Goal: Information Seeking & Learning: Learn about a topic

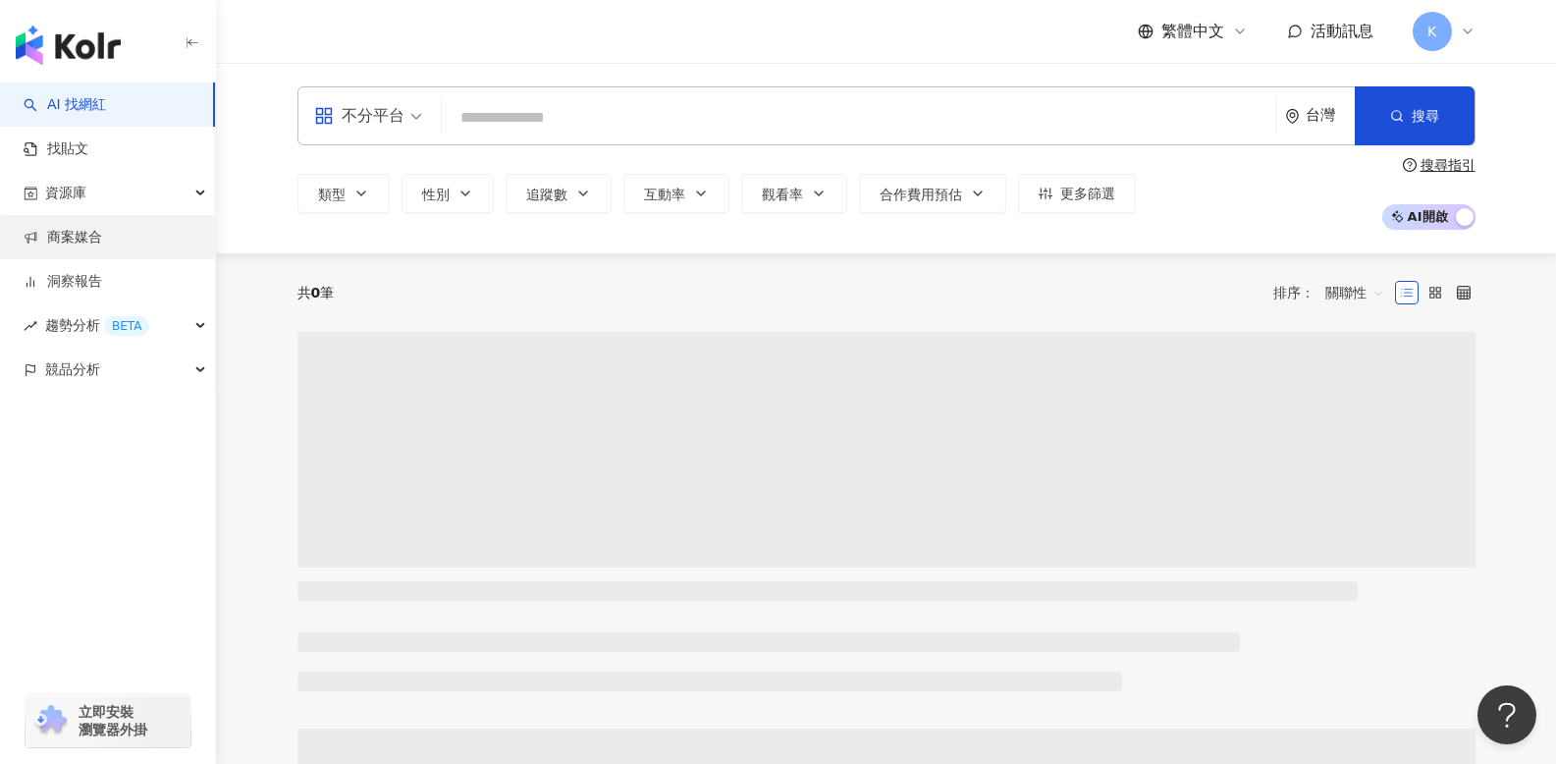
click at [89, 232] on link "商案媒合" at bounding box center [63, 238] width 79 height 20
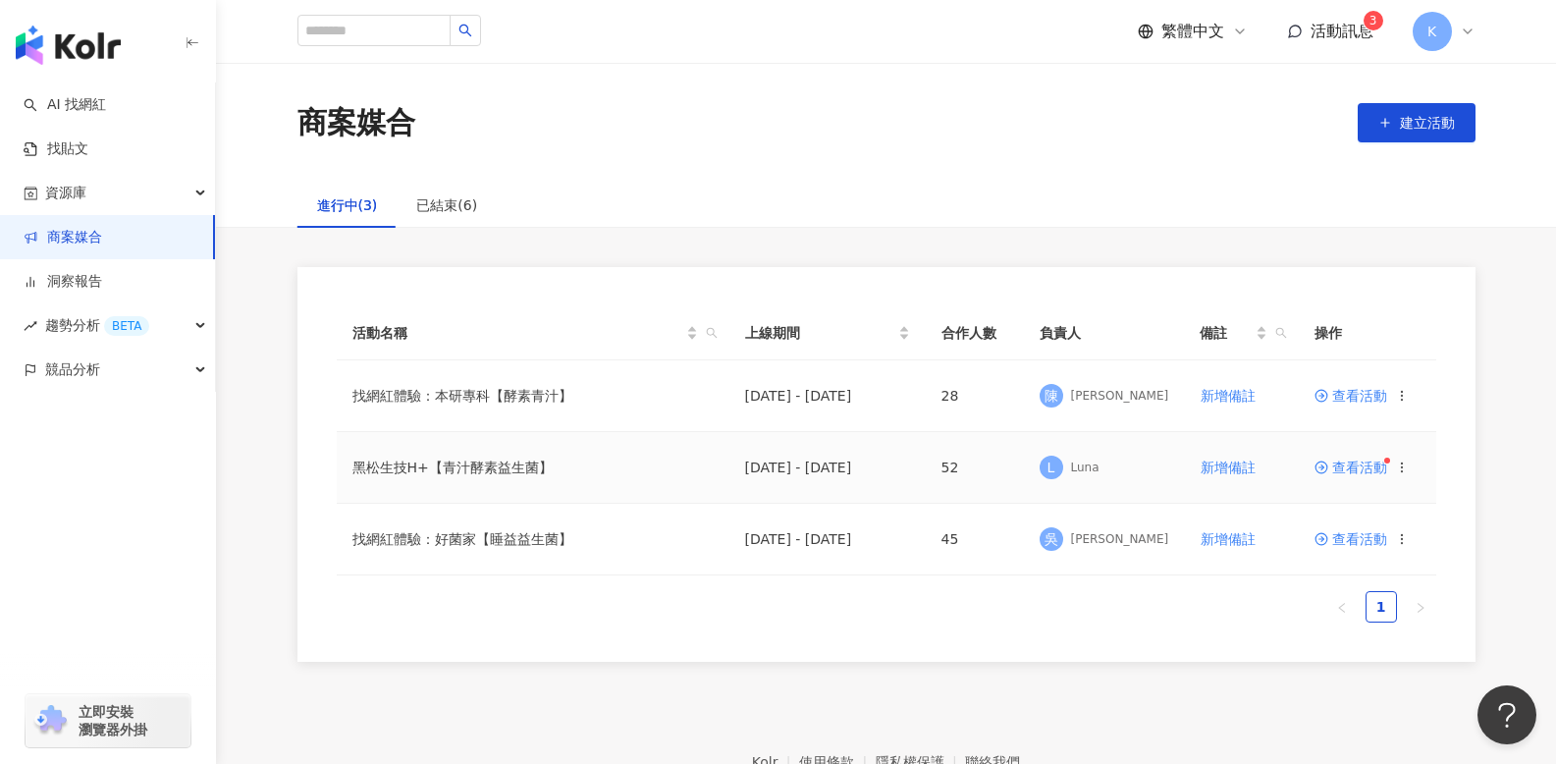
click at [1344, 474] on td "查看活動" at bounding box center [1366, 468] width 137 height 72
click at [1342, 465] on span "查看活動" at bounding box center [1350, 467] width 73 height 14
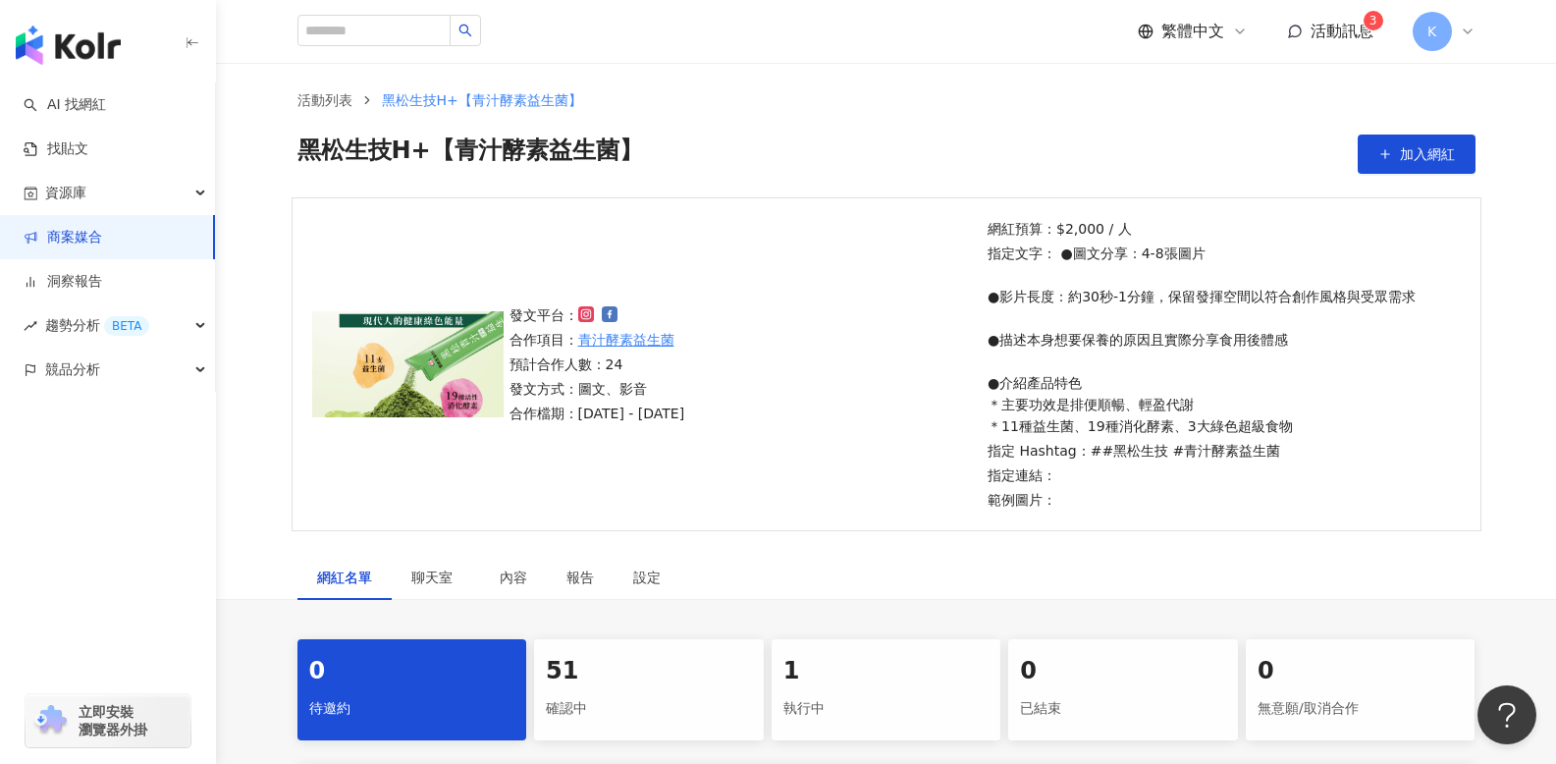
scroll to position [354, 0]
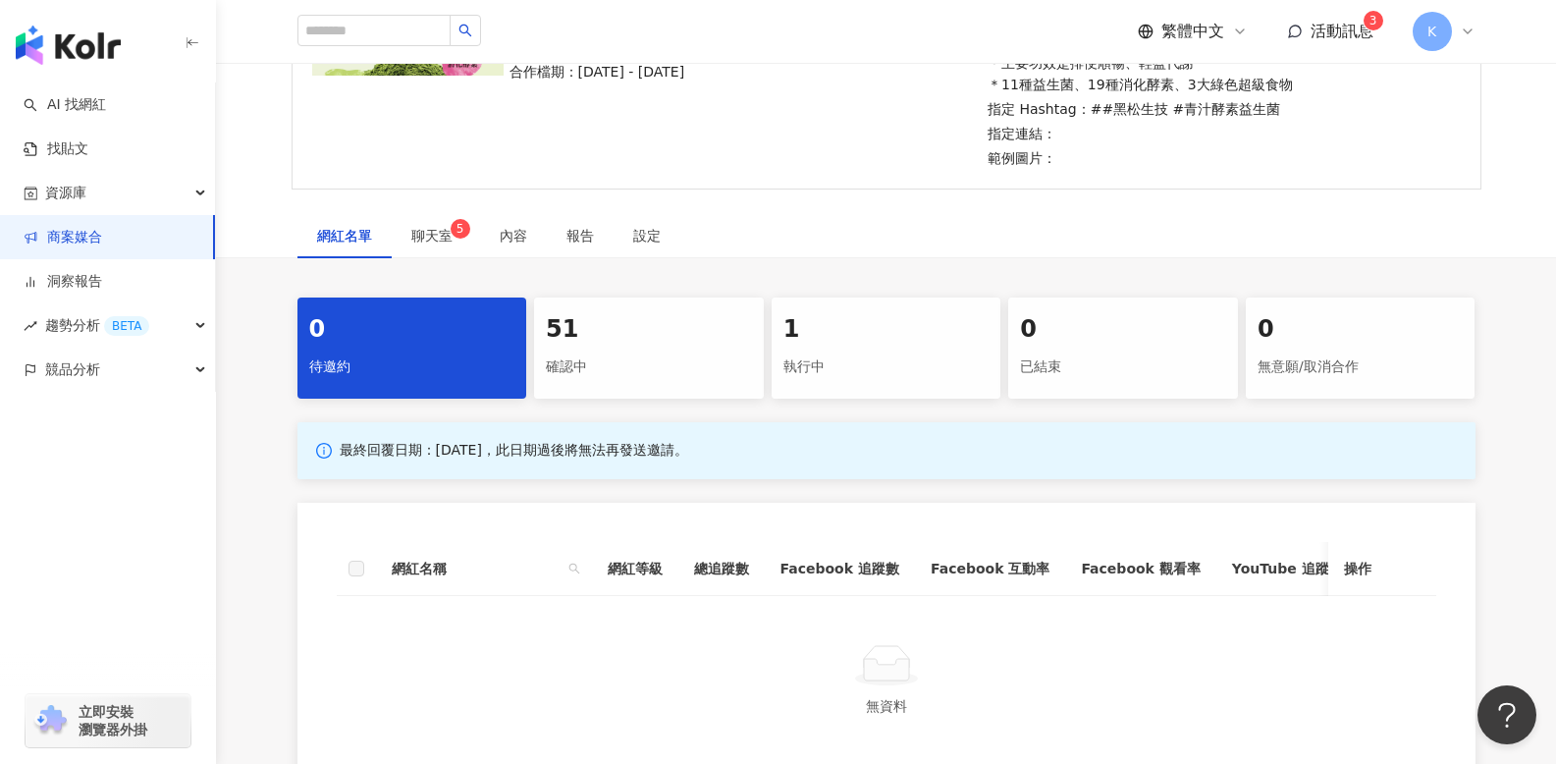
click at [569, 365] on div "確認中" at bounding box center [649, 366] width 206 height 33
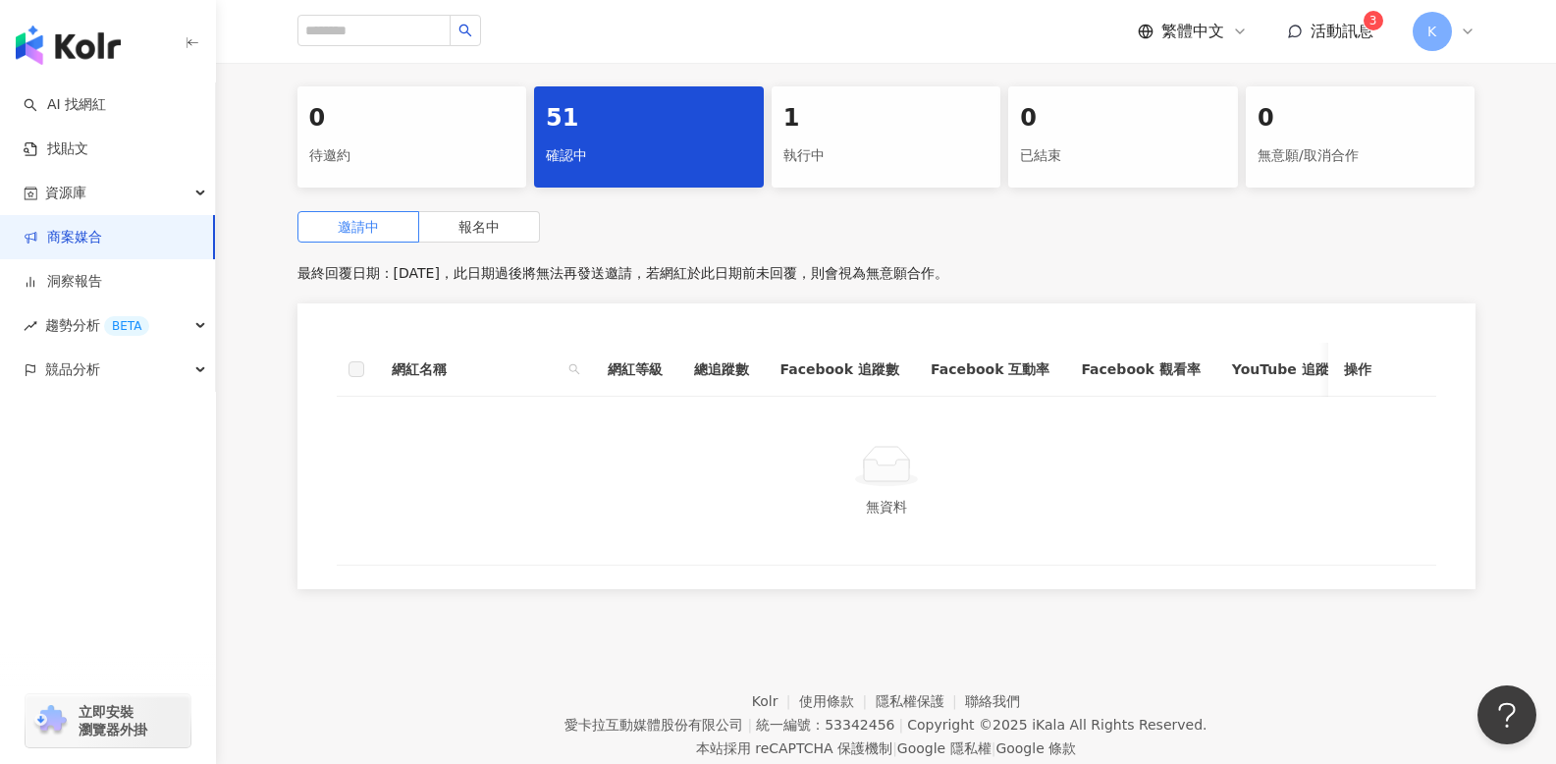
scroll to position [635, 0]
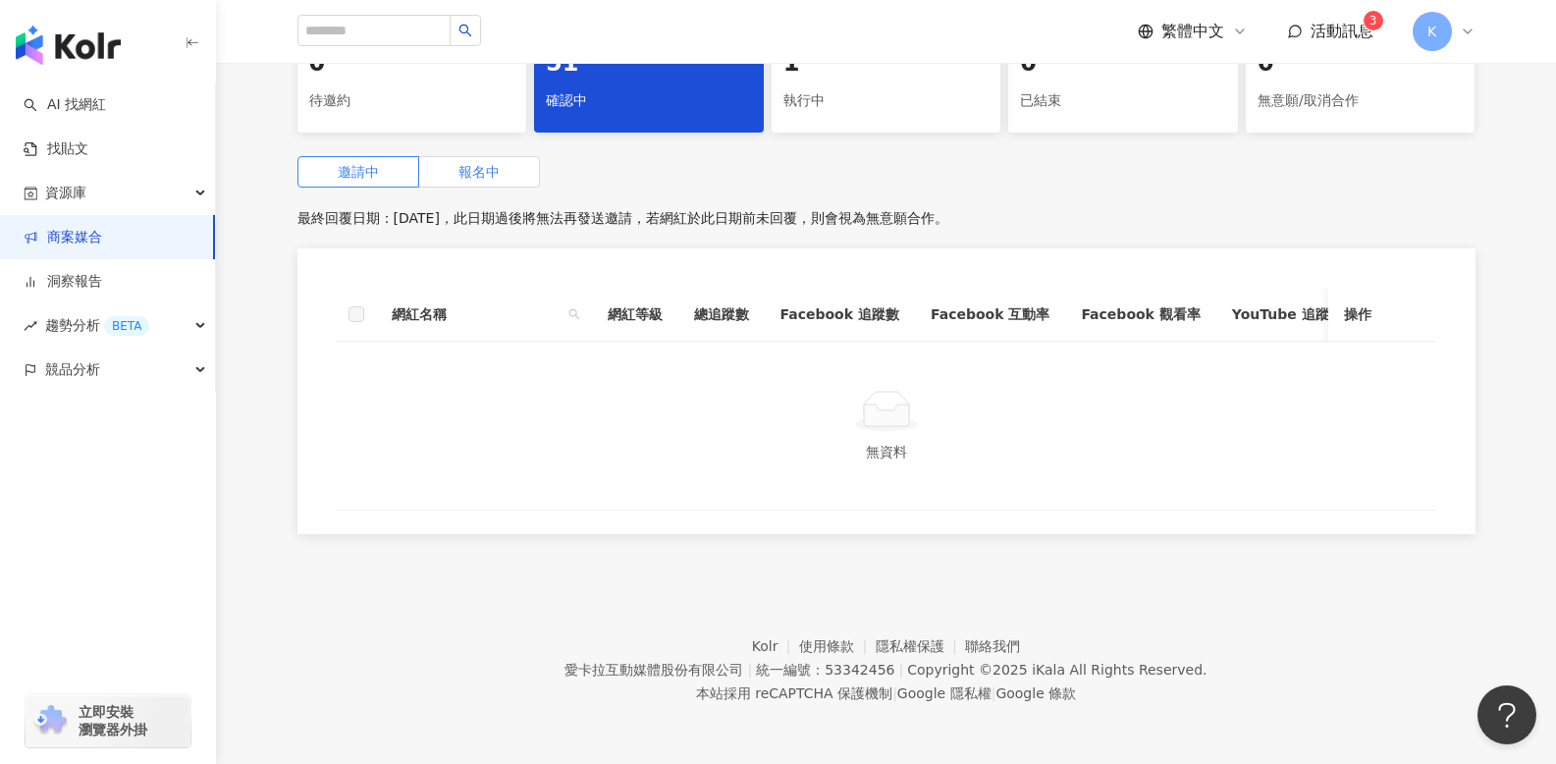
click at [488, 164] on label "報名中" at bounding box center [479, 171] width 121 height 31
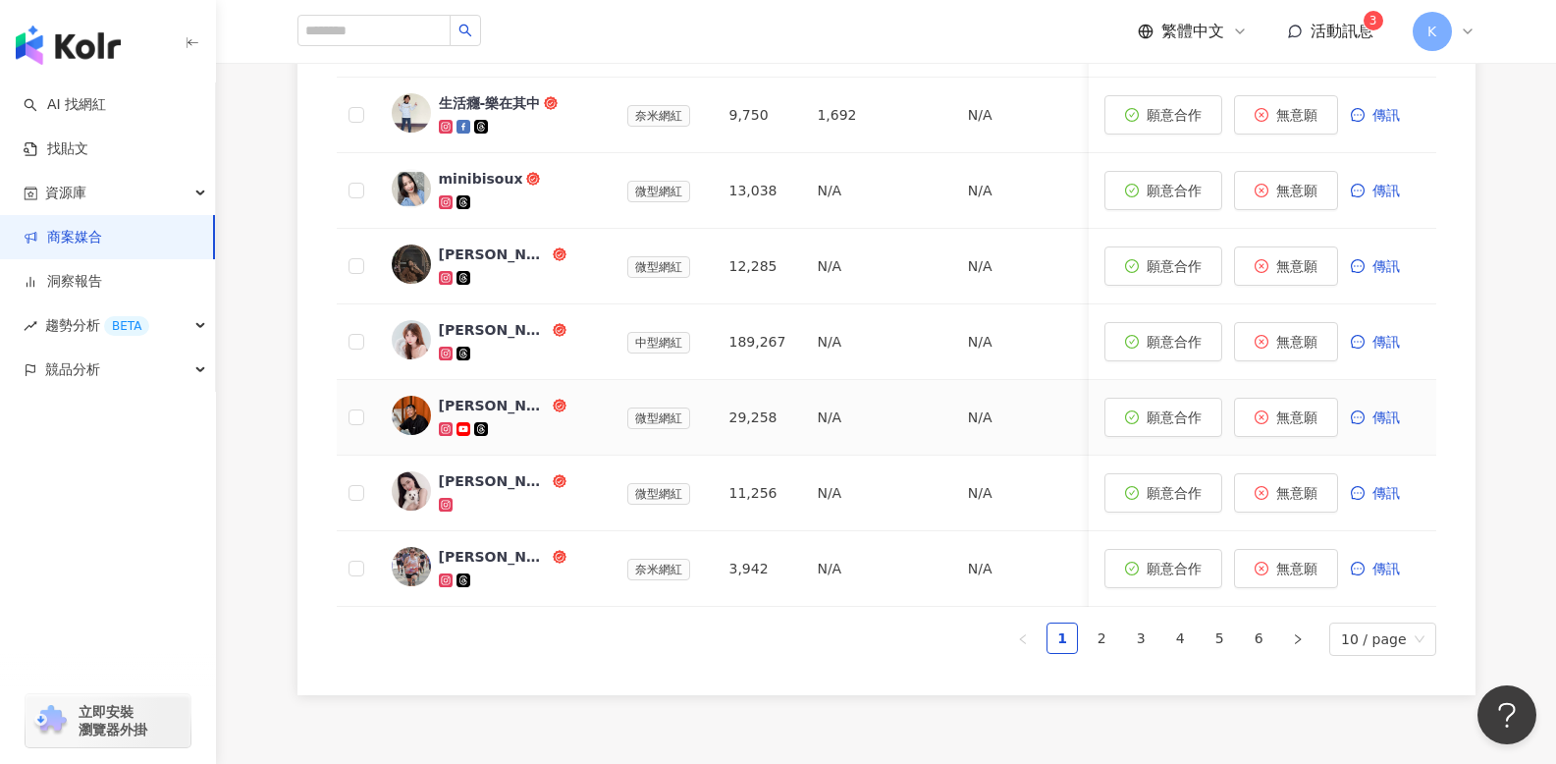
scroll to position [1113, 0]
click at [1105, 647] on link "2" at bounding box center [1100, 635] width 29 height 29
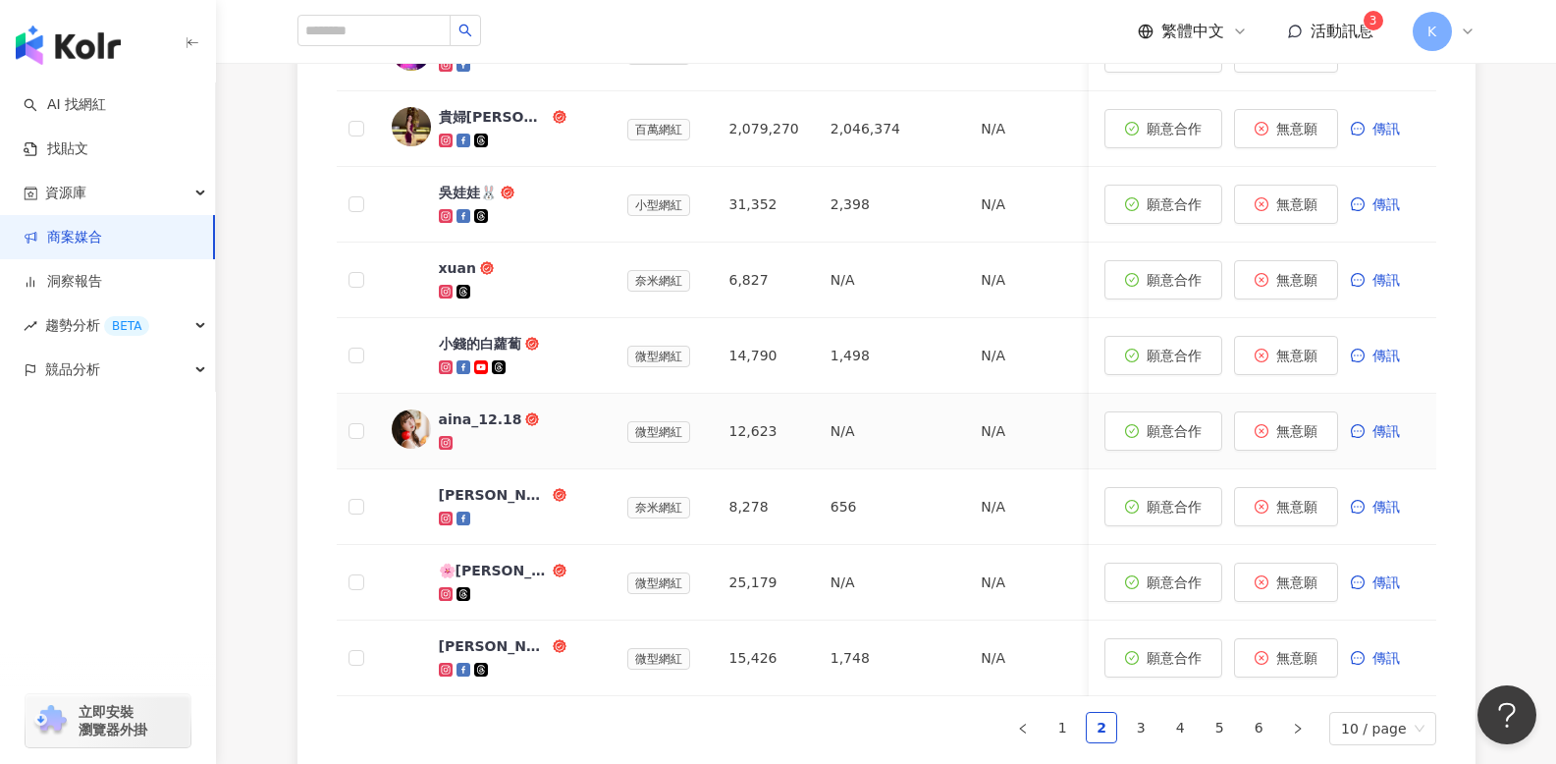
scroll to position [1038, 0]
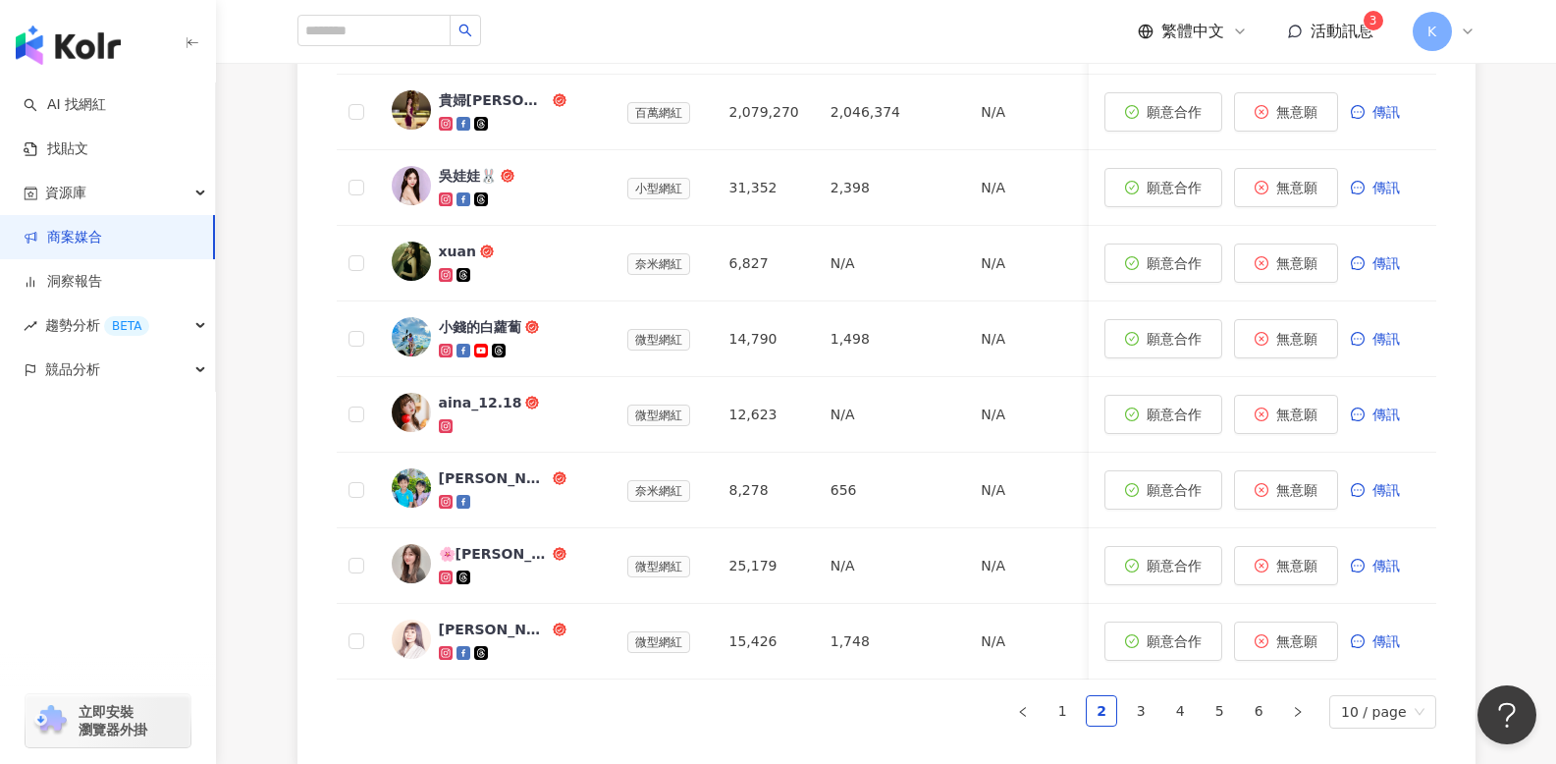
click at [1124, 722] on ul "1 2 3 4 5 6 10 / page" at bounding box center [886, 711] width 1099 height 33
click at [1134, 723] on link "3" at bounding box center [1140, 710] width 29 height 29
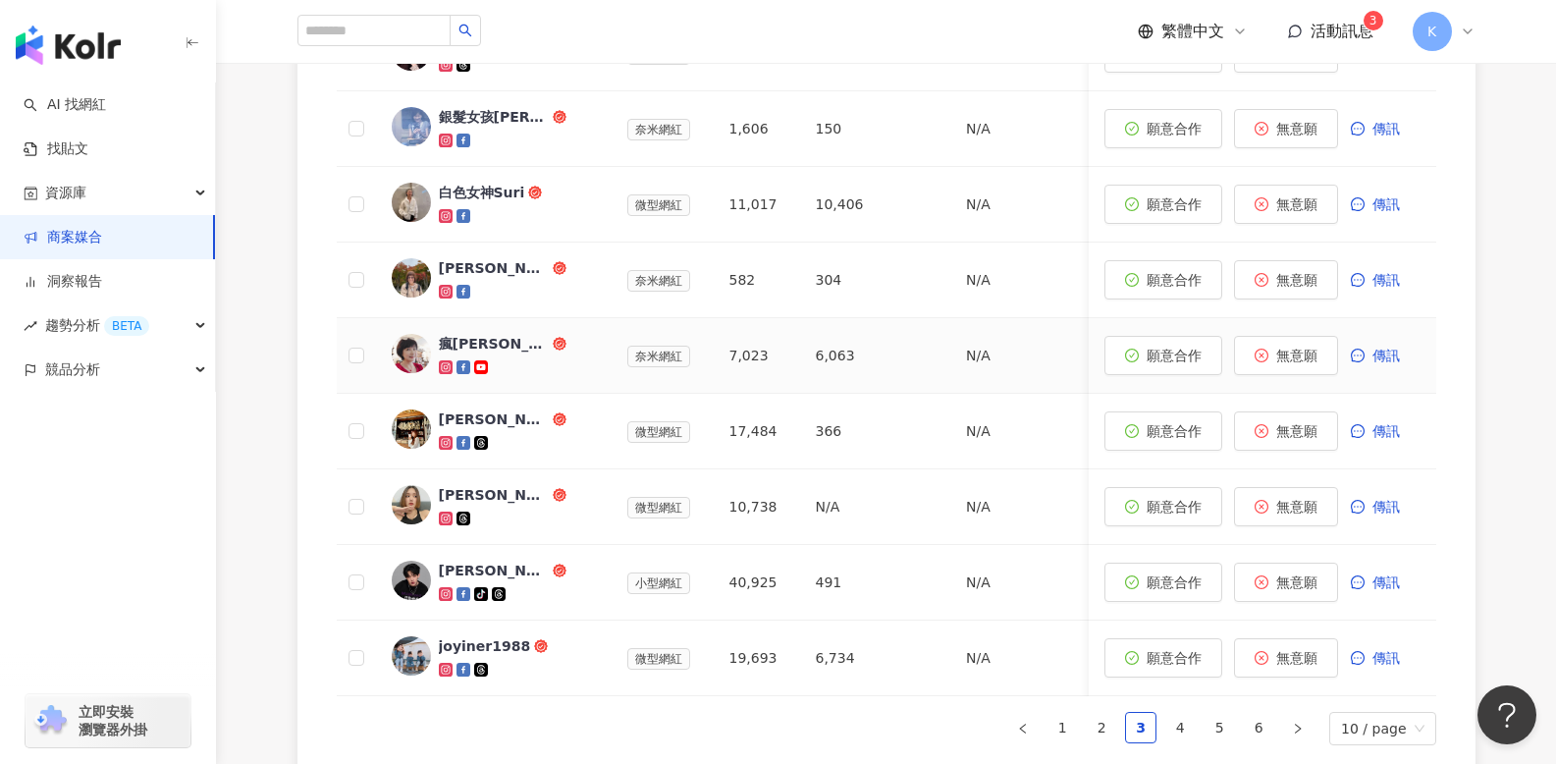
scroll to position [1024, 0]
click at [1194, 740] on link "4" at bounding box center [1179, 725] width 29 height 29
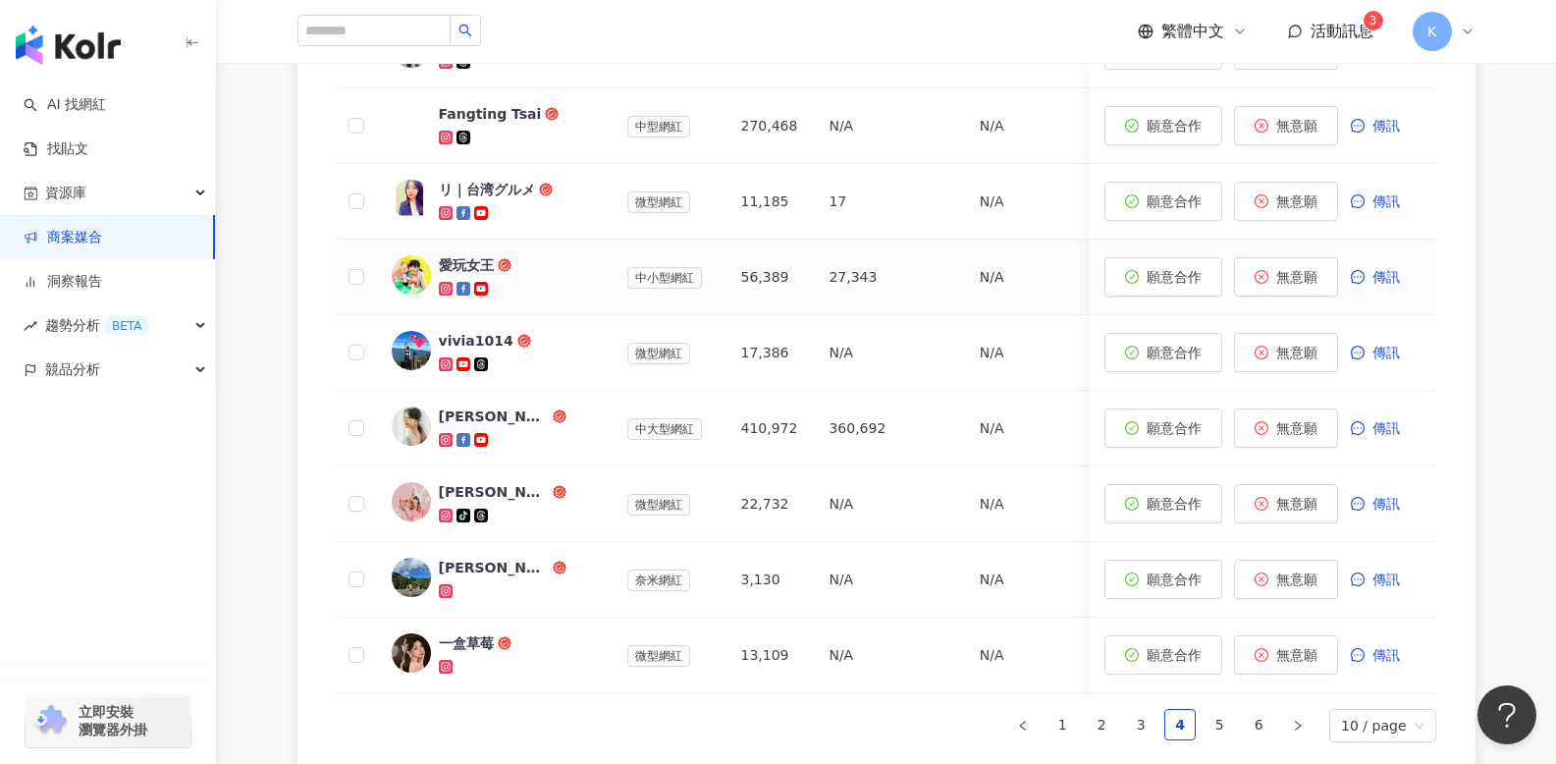
scroll to position [1055, 0]
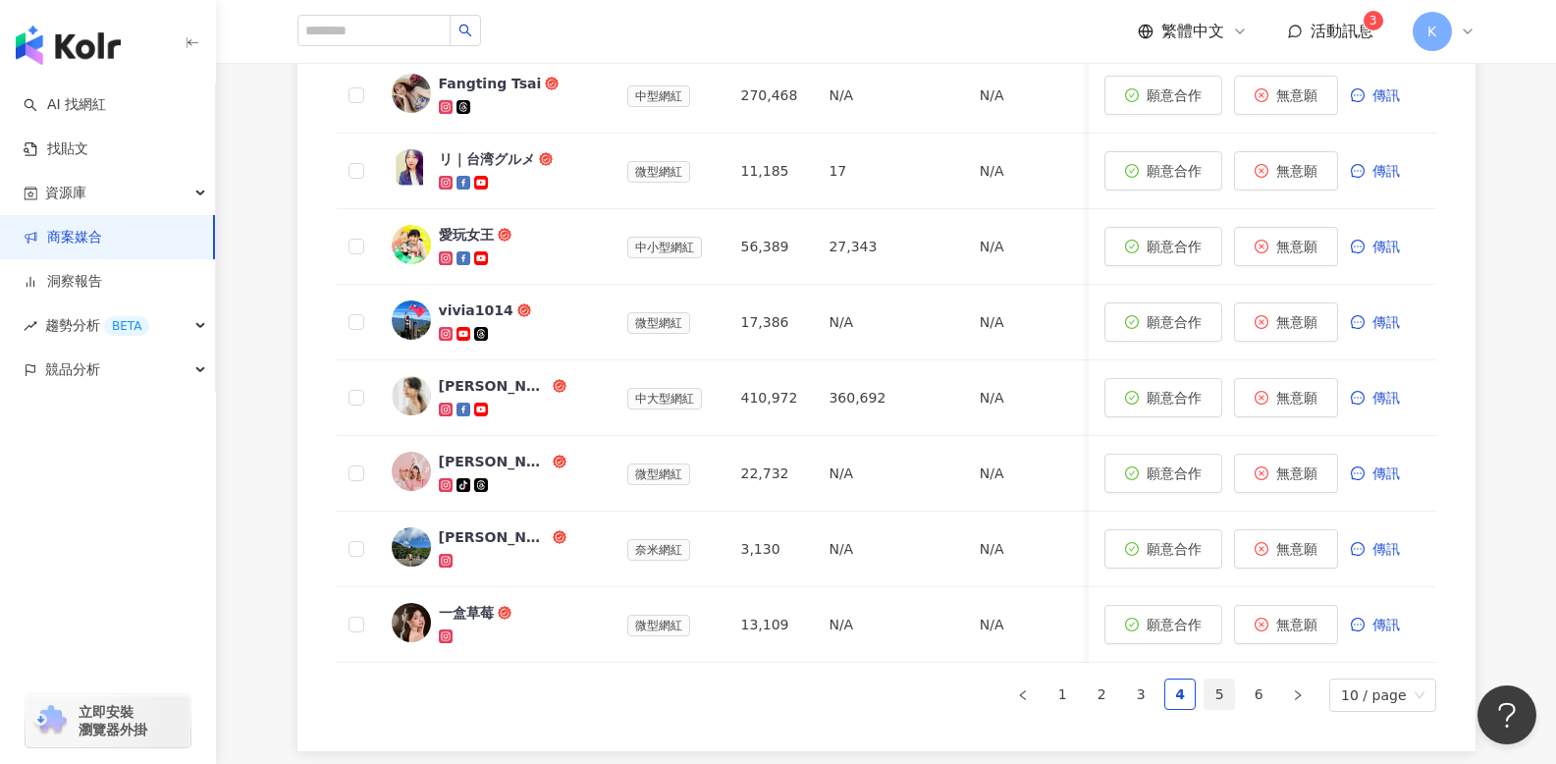
click at [1230, 707] on link "5" at bounding box center [1218, 693] width 29 height 29
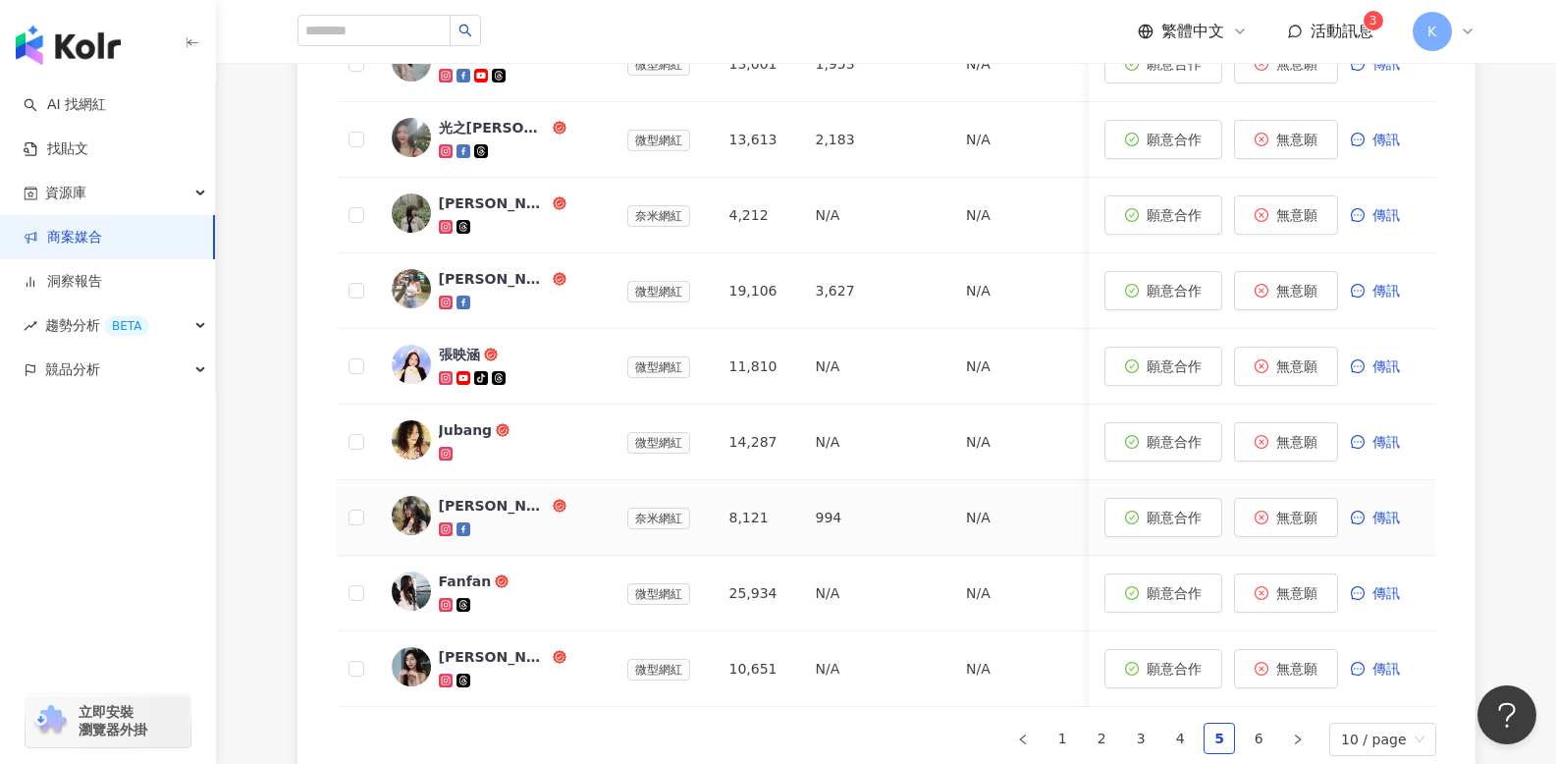
scroll to position [1076, 0]
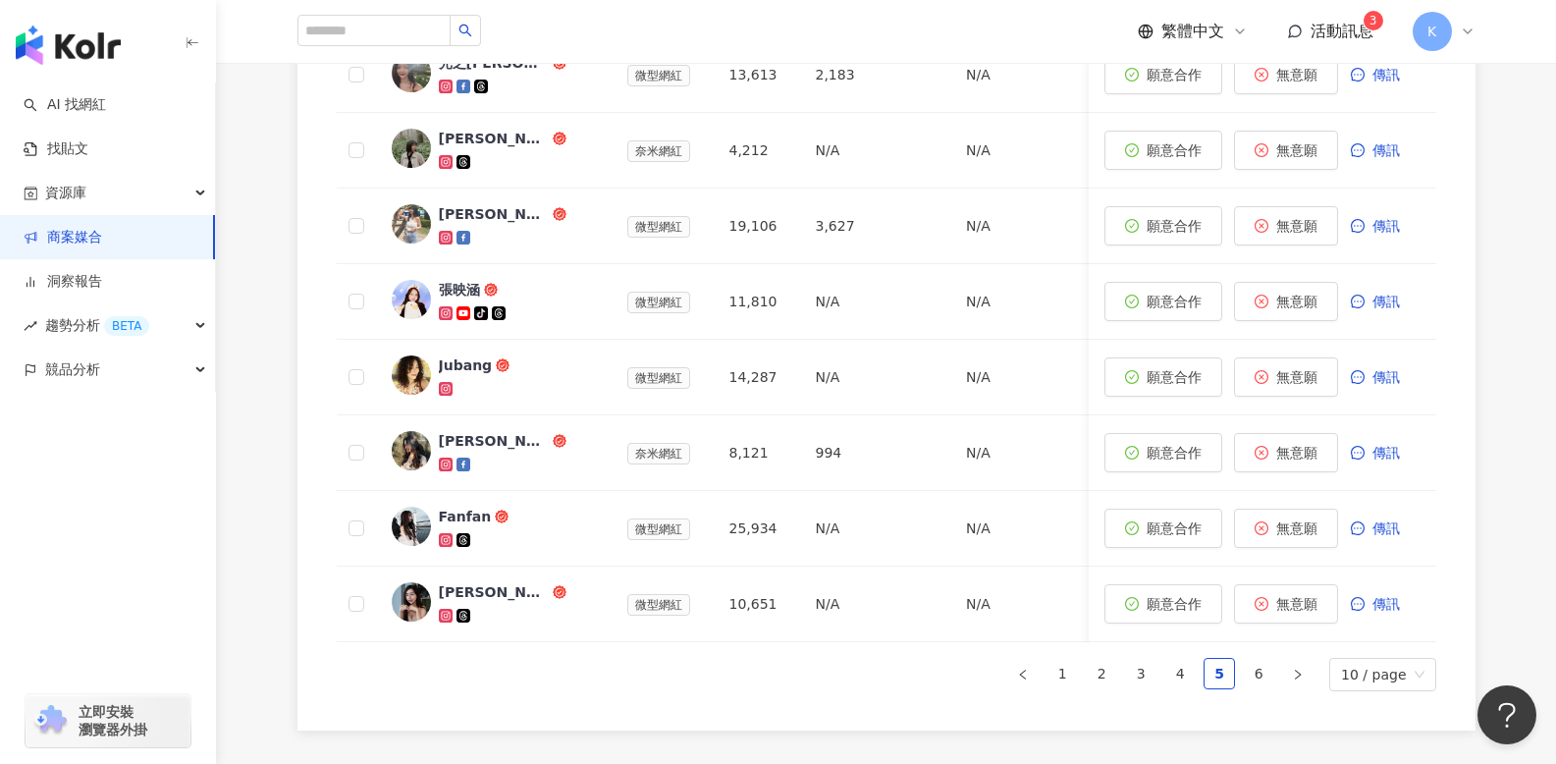
click at [1243, 685] on ul "1 2 3 4 5 6 10 / page" at bounding box center [886, 674] width 1099 height 33
click at [1254, 686] on link "6" at bounding box center [1257, 673] width 29 height 29
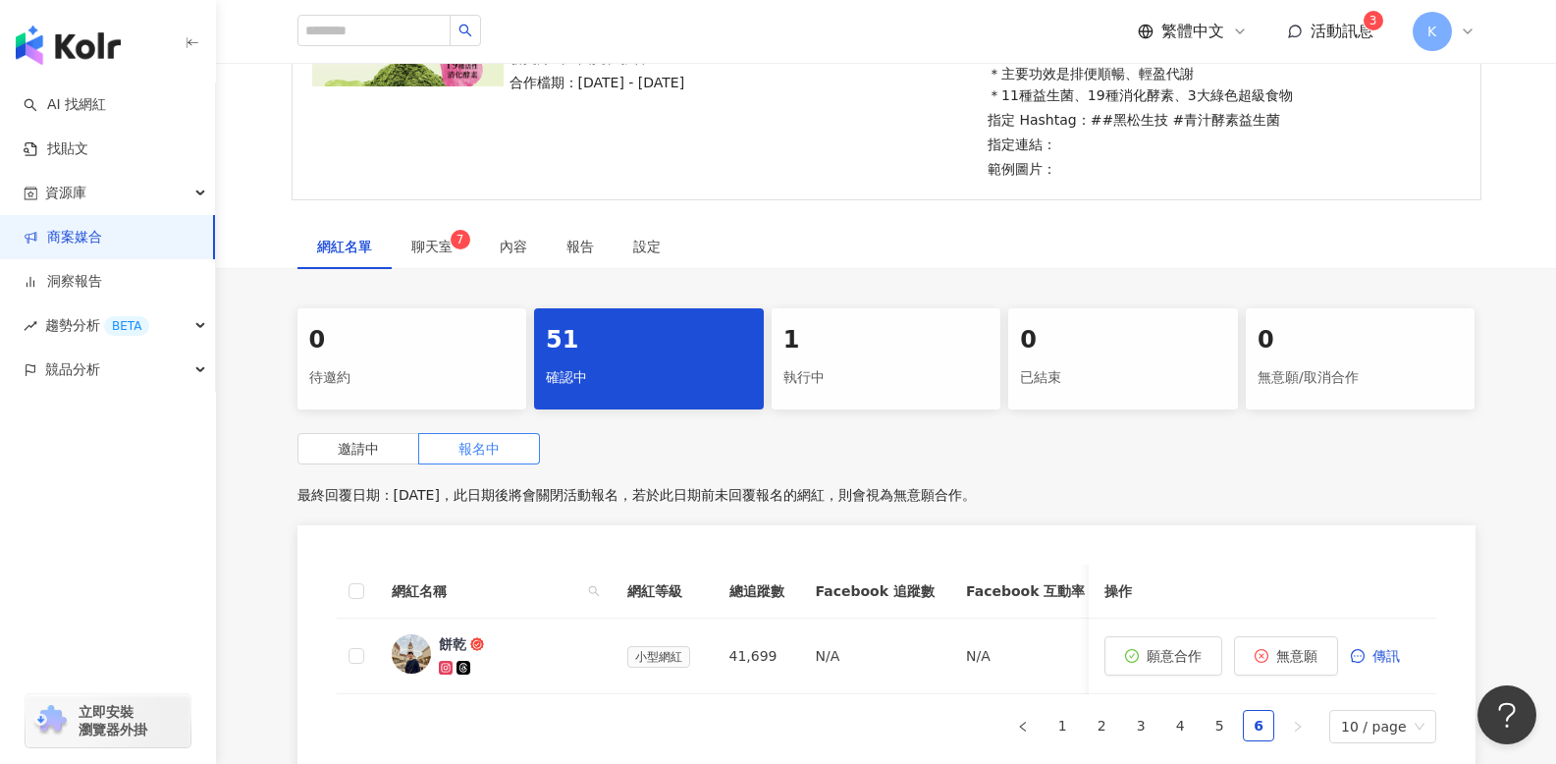
scroll to position [0, 0]
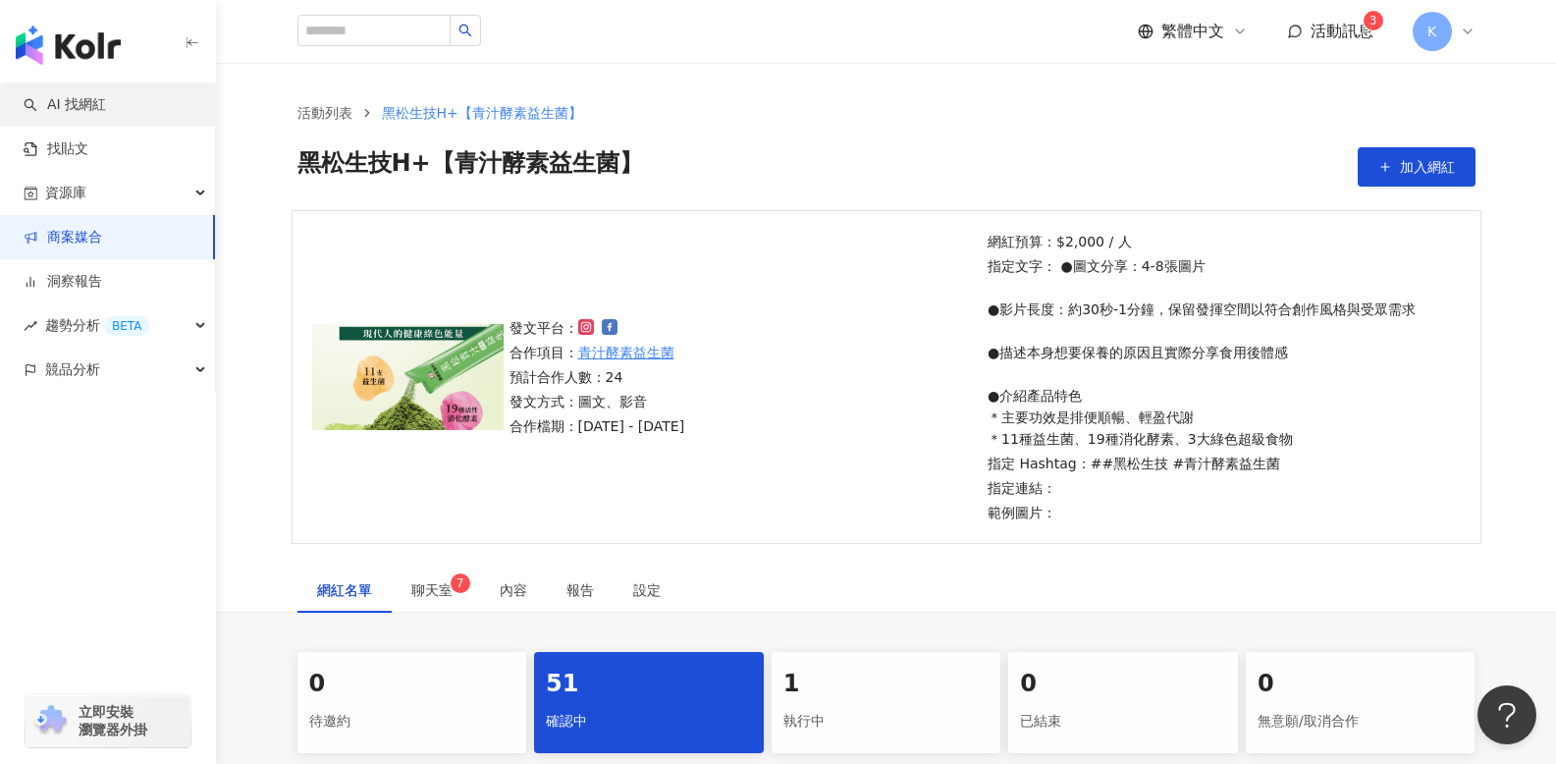
click at [66, 110] on link "AI 找網紅" at bounding box center [65, 105] width 82 height 20
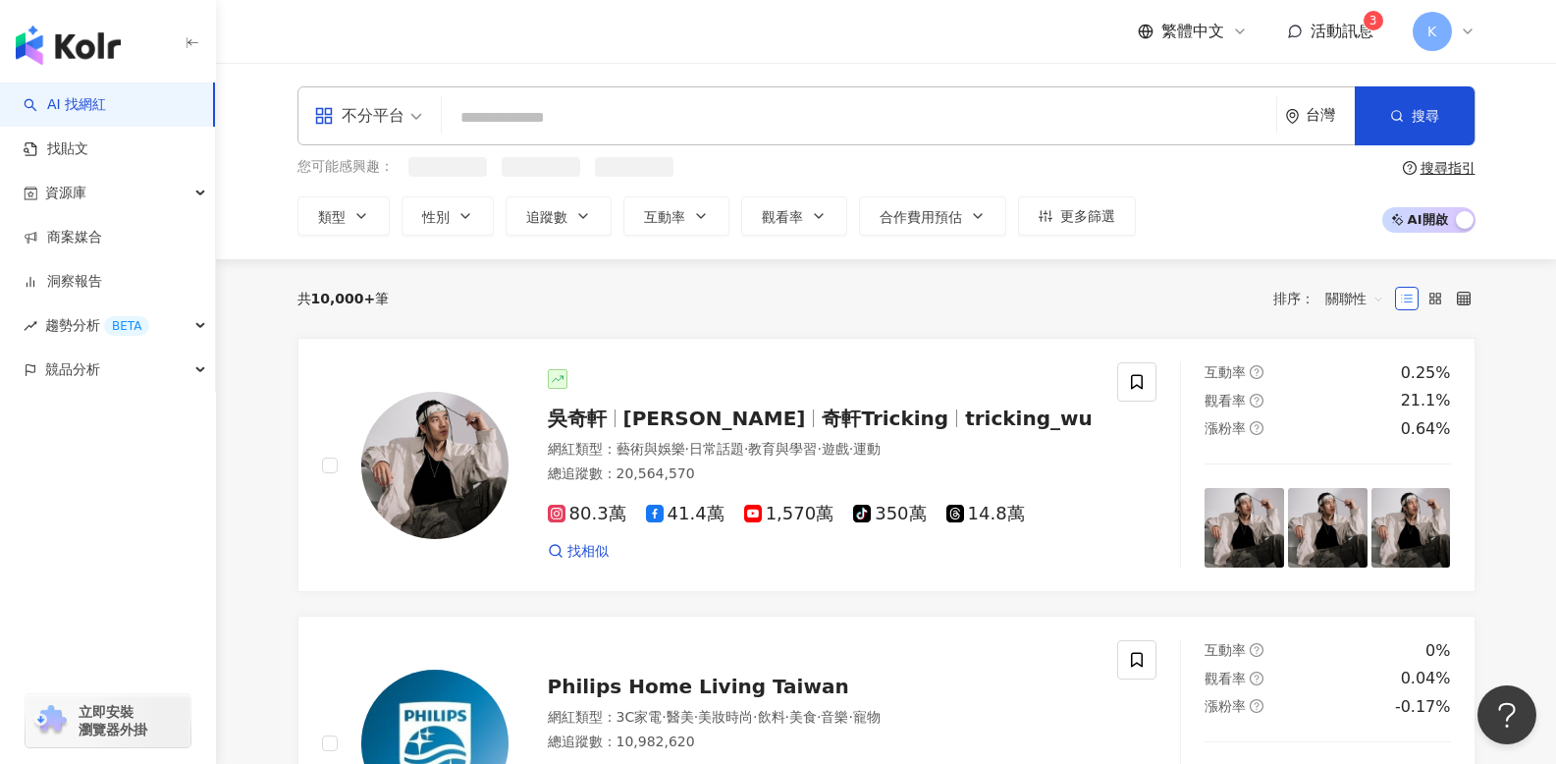
click at [554, 114] on input "search" at bounding box center [858, 117] width 818 height 37
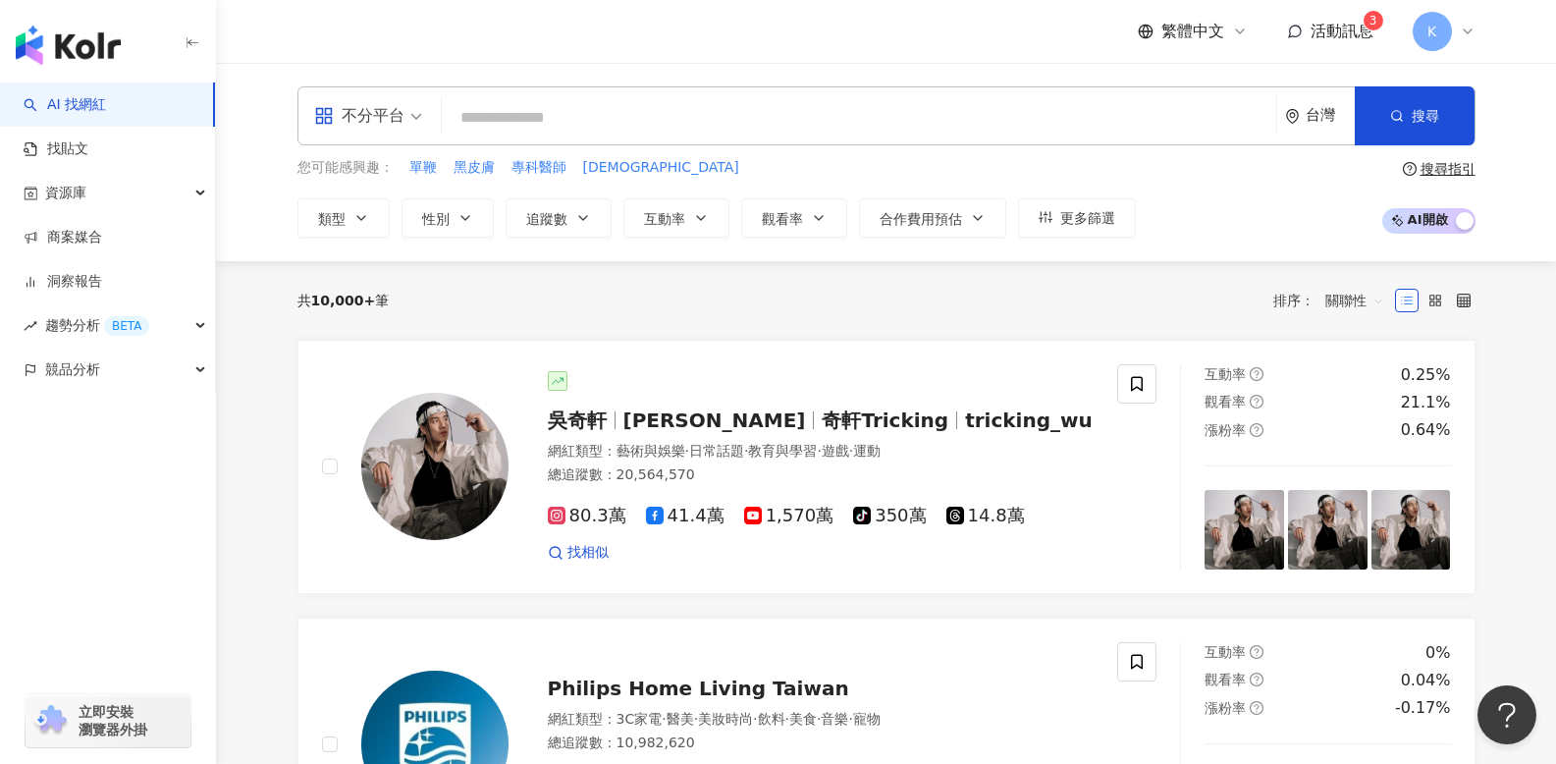
click at [542, 113] on input "search" at bounding box center [858, 117] width 818 height 37
paste input "*********"
type input "*********"
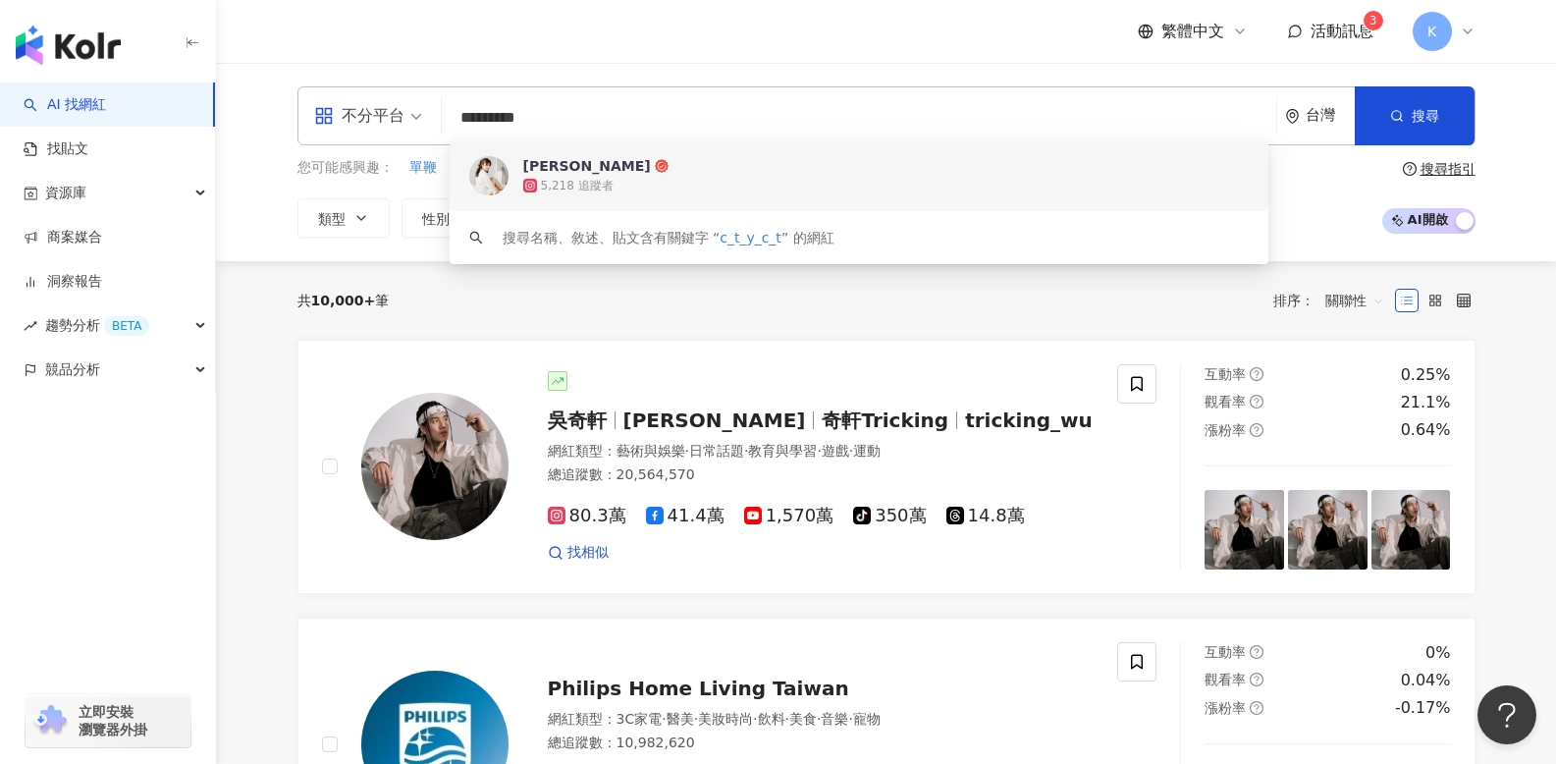
click at [660, 186] on div "5,218 追蹤者" at bounding box center [885, 186] width 725 height 20
